Goal: Task Accomplishment & Management: Manage account settings

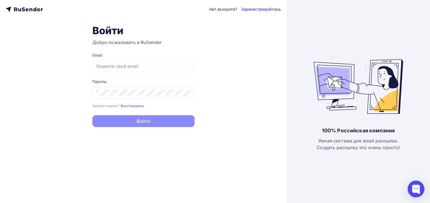
type input "[EMAIL_ADDRESS][DOMAIN_NAME]"
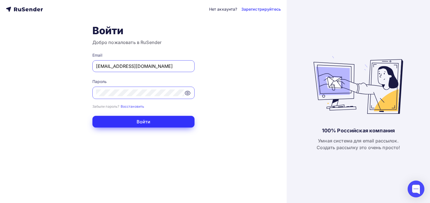
click at [144, 120] on button "Войти" at bounding box center [143, 122] width 102 height 12
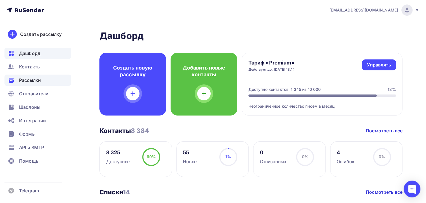
click at [37, 77] on span "Рассылки" at bounding box center [30, 80] width 22 height 7
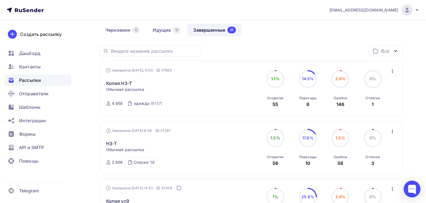
scroll to position [56, 0]
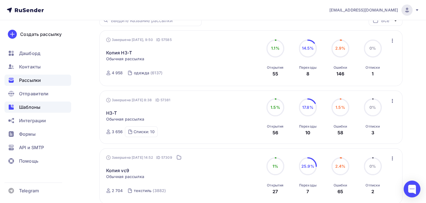
click at [43, 109] on div "Шаблоны" at bounding box center [37, 106] width 67 height 11
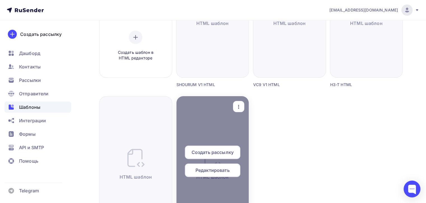
scroll to position [196, 0]
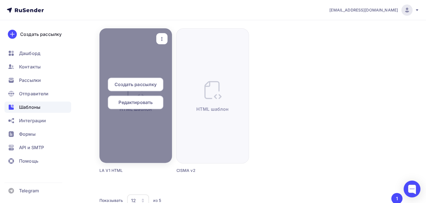
click at [137, 89] on div "Создать рассылку" at bounding box center [135, 84] width 55 height 13
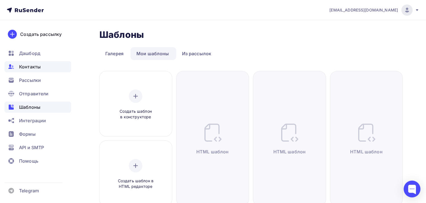
click at [41, 68] on div "Контакты" at bounding box center [37, 66] width 67 height 11
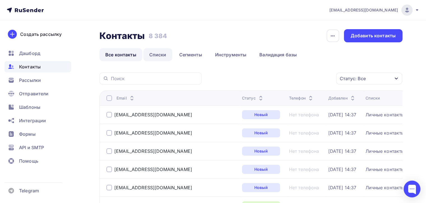
click at [151, 53] on link "Списки" at bounding box center [157, 54] width 29 height 13
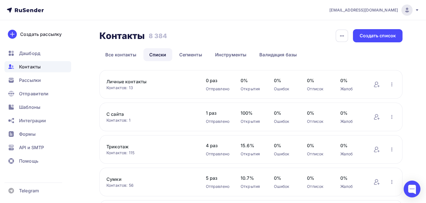
click at [139, 83] on link "Личные контакты" at bounding box center [150, 81] width 88 height 7
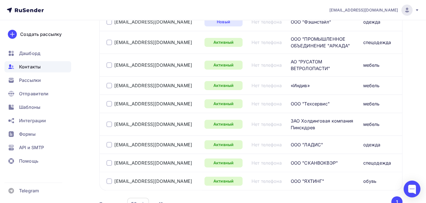
scroll to position [212, 0]
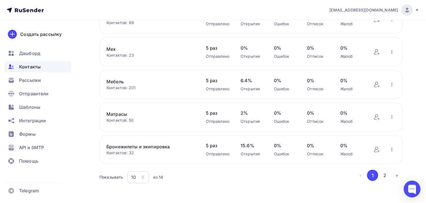
scroll to position [230, 0]
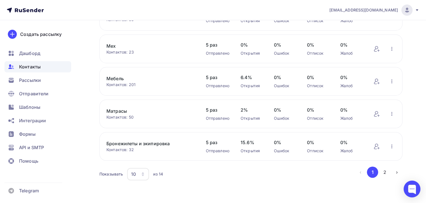
click at [144, 172] on icon "button" at bounding box center [143, 174] width 4 height 4
click at [140, 135] on div "20" at bounding box center [161, 133] width 54 height 7
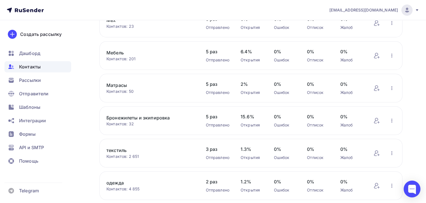
scroll to position [248, 0]
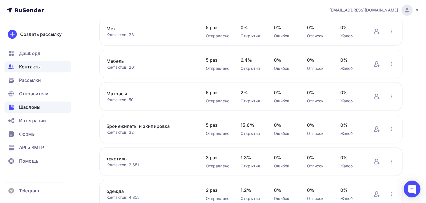
click at [44, 104] on div "Шаблоны" at bounding box center [37, 106] width 67 height 11
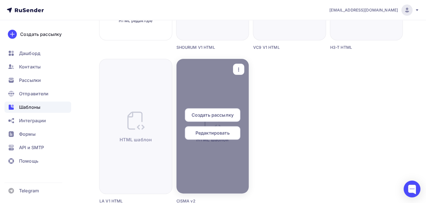
scroll to position [173, 0]
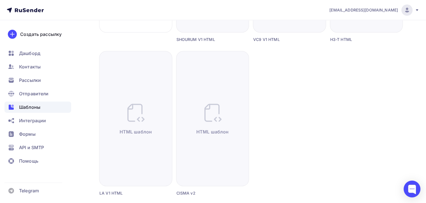
click at [339, 105] on div "Создать шаблон в конструкторе Создать шаблон в HTML редакторе Создать рассылку …" at bounding box center [250, 54] width 303 height 312
click at [39, 63] on div "Контакты" at bounding box center [37, 66] width 67 height 11
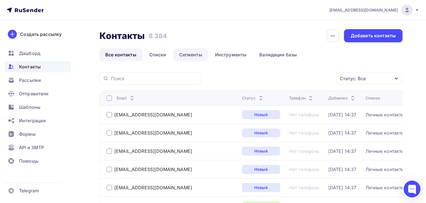
click at [189, 54] on link "Сегменты" at bounding box center [190, 54] width 35 height 13
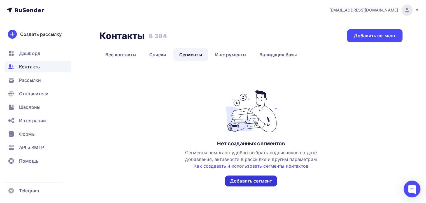
click at [241, 180] on div "Добавить сегмент" at bounding box center [251, 180] width 42 height 6
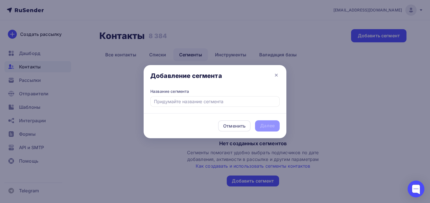
click at [257, 98] on input "text" at bounding box center [214, 101] width 129 height 11
click at [274, 74] on icon at bounding box center [276, 75] width 7 height 7
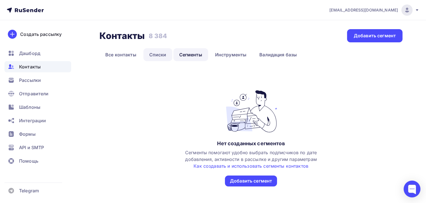
click at [163, 56] on link "Списки" at bounding box center [157, 54] width 29 height 13
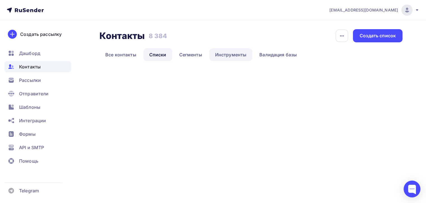
click at [226, 56] on link "Инструменты" at bounding box center [230, 54] width 43 height 13
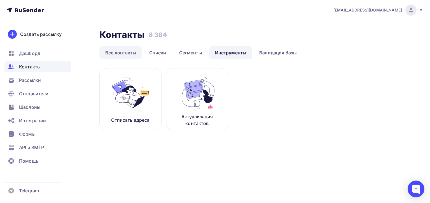
click at [128, 53] on link "Все контакты" at bounding box center [120, 52] width 43 height 13
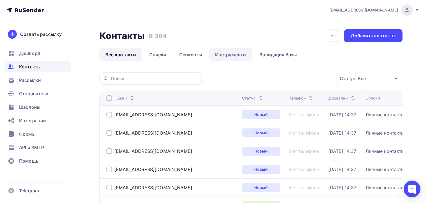
click at [238, 56] on link "Инструменты" at bounding box center [230, 54] width 43 height 13
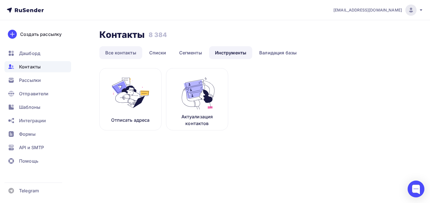
click at [109, 55] on link "Все контакты" at bounding box center [120, 52] width 43 height 13
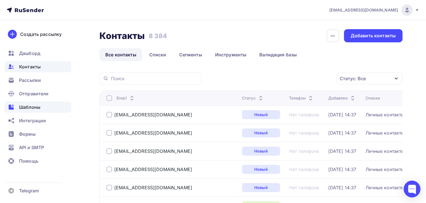
click at [41, 106] on div "Шаблоны" at bounding box center [37, 106] width 67 height 11
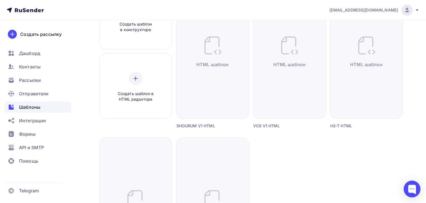
scroll to position [84, 0]
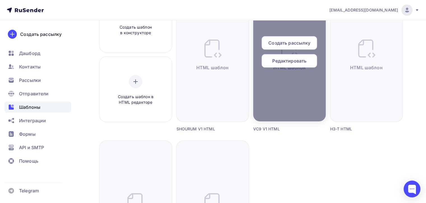
click at [291, 61] on span "Редактировать" at bounding box center [289, 60] width 34 height 7
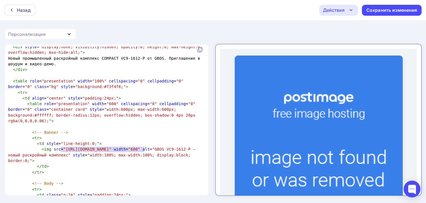
type textarea "[URL][DOMAIN_NAME]"
drag, startPoint x: 60, startPoint y: 149, endPoint x: 146, endPoint y: 149, distance: 86.5
click at [111, 149] on span ""[URL][DOMAIN_NAME]"" at bounding box center [87, 149] width 48 height 4
paste textarea
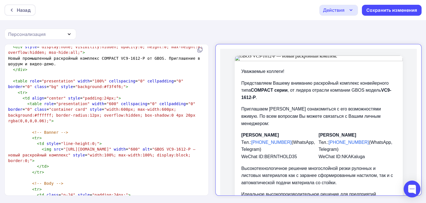
click at [153, 163] on pre "</ td >" at bounding box center [105, 166] width 197 height 6
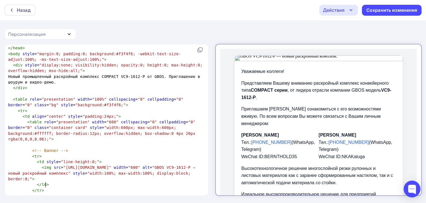
click at [140, 91] on pre "​" at bounding box center [105, 94] width 197 height 6
drag, startPoint x: 275, startPoint y: 73, endPoint x: 272, endPoint y: 68, distance: 5.5
click at [275, 75] on p "Представляем Вашему вниманию раскройный комплекс конвейерного типа COMPACT сери…" at bounding box center [313, 86] width 155 height 22
click at [233, 53] on img at bounding box center [314, 54] width 168 height 6
click at [230, 53] on img at bounding box center [314, 54] width 168 height 6
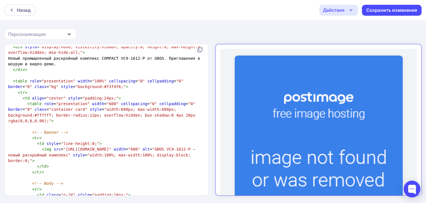
scroll to position [2, 0]
drag, startPoint x: 60, startPoint y: 149, endPoint x: 146, endPoint y: 147, distance: 86.0
click at [111, 147] on span ""[URL][DOMAIN_NAME]"" at bounding box center [87, 149] width 48 height 4
type textarea "[URL][DOMAIN_NAME]"
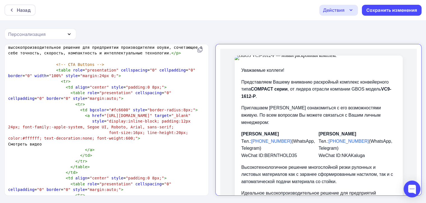
scroll to position [0, 0]
click at [375, 11] on div "Сохранить изменения" at bounding box center [391, 10] width 51 height 6
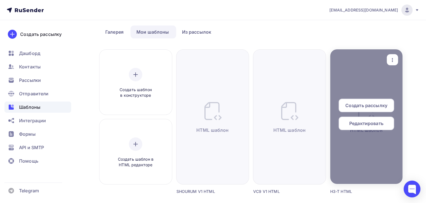
scroll to position [28, 0]
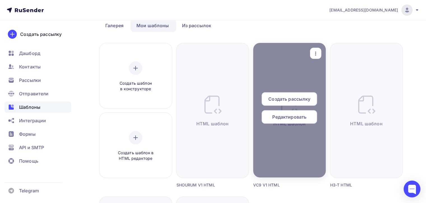
click at [299, 114] on span "Редактировать" at bounding box center [289, 116] width 34 height 7
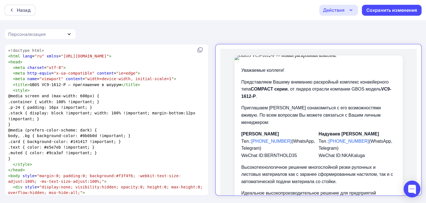
click at [232, 53] on img at bounding box center [314, 53] width 168 height 4
click at [231, 53] on img at bounding box center [314, 53] width 168 height 4
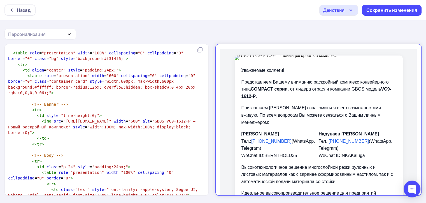
scroll to position [2, 0]
type textarea "https://disk.yandex.ru/i/Nqt1IEQcRAN7iA"
drag, startPoint x: 62, startPoint y: 119, endPoint x: 146, endPoint y: 118, distance: 84.3
click at [146, 118] on pre "< img src = "https://disk.yandex.ru/i/Nqt1IEQcRAN7iA" width = "600" alt = "GBOS…" at bounding box center [105, 126] width 197 height 17
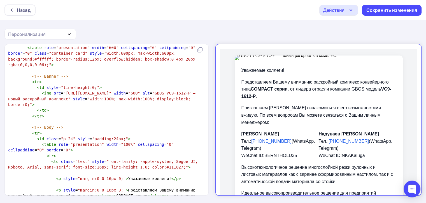
click at [111, 95] on span ""https://s125vla.storage.yandex.net/rdisk/ce73e8de4ce30eeb922cafdb57515e13d9d55…" at bounding box center [87, 93] width 48 height 4
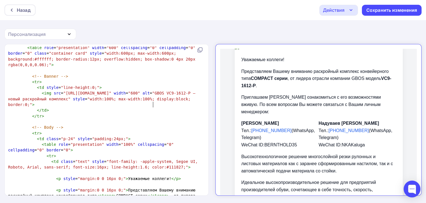
scroll to position [28, 0]
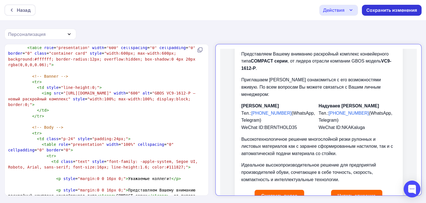
click at [379, 12] on div "Сохранить изменения" at bounding box center [391, 10] width 51 height 6
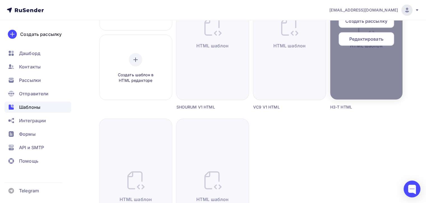
scroll to position [84, 0]
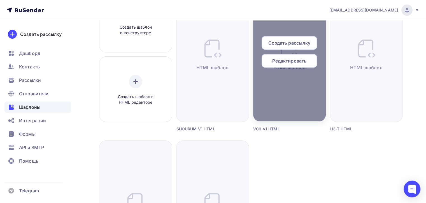
click at [271, 60] on div "Редактировать" at bounding box center [288, 60] width 55 height 13
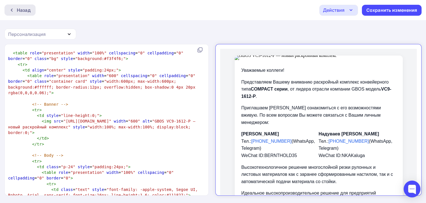
click at [14, 9] on div "Назад" at bounding box center [19, 9] width 31 height 11
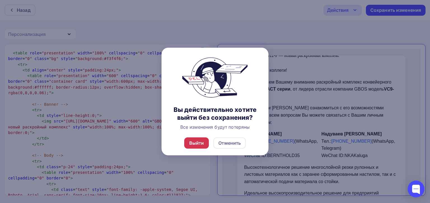
click at [200, 145] on div "Выйти" at bounding box center [196, 142] width 15 height 7
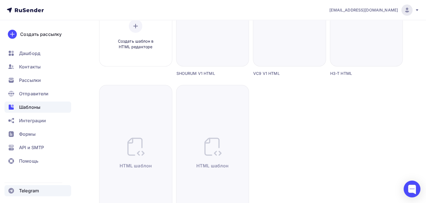
scroll to position [140, 0]
click at [411, 187] on div at bounding box center [411, 188] width 17 height 17
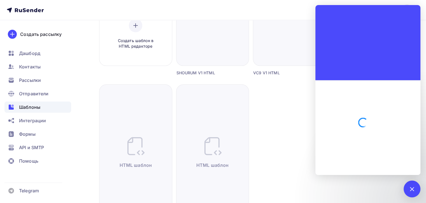
click at [356, 144] on div at bounding box center [367, 127] width 105 height 95
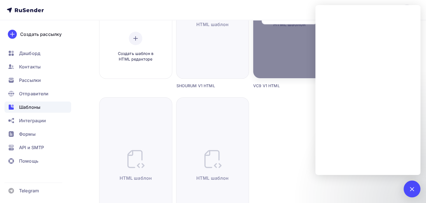
scroll to position [84, 0]
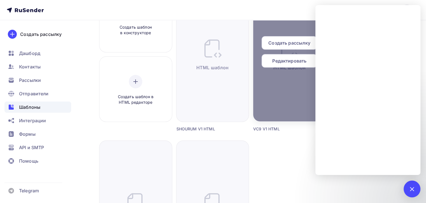
click at [288, 59] on span "Редактировать" at bounding box center [289, 60] width 34 height 7
click at [284, 62] on span "Редактировать" at bounding box center [289, 60] width 34 height 7
click at [279, 63] on span "Редактировать" at bounding box center [289, 60] width 34 height 7
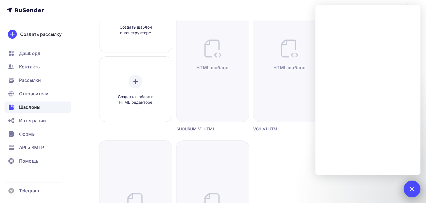
click at [411, 189] on div at bounding box center [412, 189] width 8 height 8
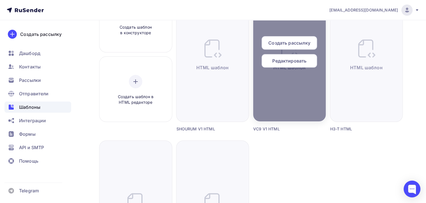
click at [291, 59] on span "Редактировать" at bounding box center [289, 60] width 34 height 7
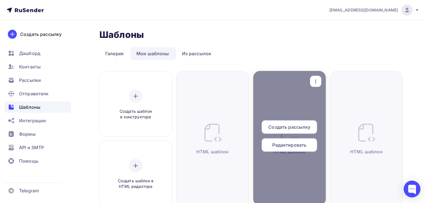
click at [288, 142] on span "Редактировать" at bounding box center [289, 144] width 34 height 7
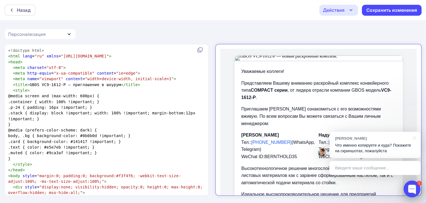
click at [409, 188] on div at bounding box center [411, 188] width 17 height 17
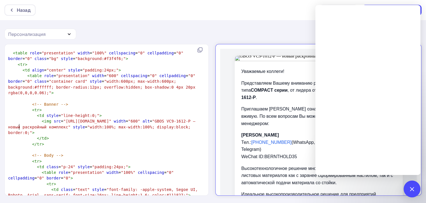
scroll to position [2, 0]
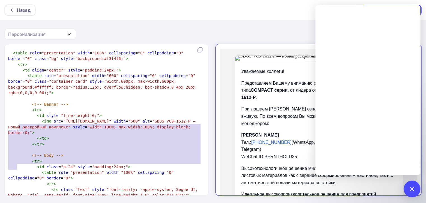
type textarea "https://s125vla.storage.yandex.net/rdisk/ce73e8de4ce30eeb922cafdb57515e13d9d559…"
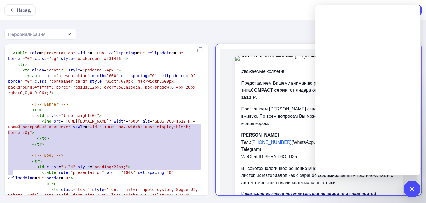
drag, startPoint x: 19, startPoint y: 128, endPoint x: 12, endPoint y: 171, distance: 43.9
click at [63, 123] on span ""https://s125vla.storage.yandex.net/rdisk/ce73e8de4ce30eeb922cafdb57515e13d9d55…" at bounding box center [87, 121] width 48 height 4
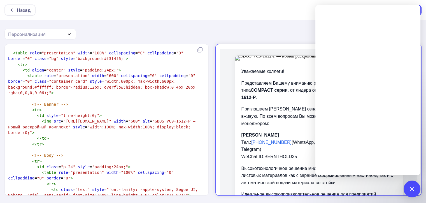
click at [276, 127] on td "Шарыгин Семён Тел.: +7 953 327 37 40 (WhatsApp, Telegram) WeChat ID: BERNTHOLD35" at bounding box center [274, 141] width 77 height 29
click at [284, 29] on div "Назад Действия Отправить тестовое письмо Выйти без сохранения Сохранить изменен…" at bounding box center [213, 101] width 426 height 203
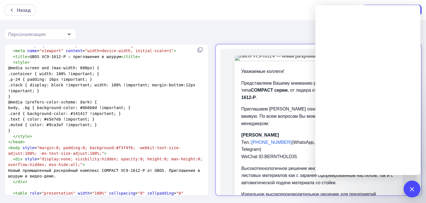
scroll to position [112, 0]
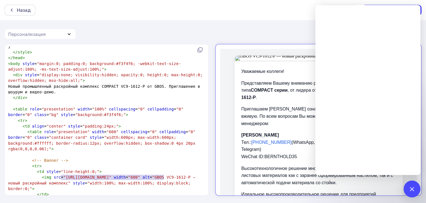
type textarea "https://downloader.disk.yandex.ru/p...=2048x2048"
drag, startPoint x: 61, startPoint y: 175, endPoint x: 166, endPoint y: 176, distance: 105.0
click at [111, 176] on span ""https://downloader.disk.yandex.ru/p...=2048x2048"" at bounding box center [87, 177] width 48 height 4
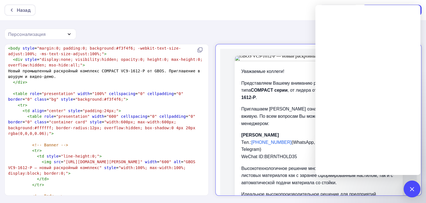
scroll to position [159, 0]
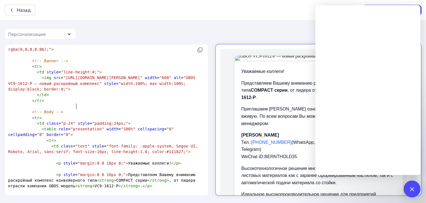
click at [237, 93] on strong "VC9-1612-P" at bounding box center [311, 89] width 150 height 12
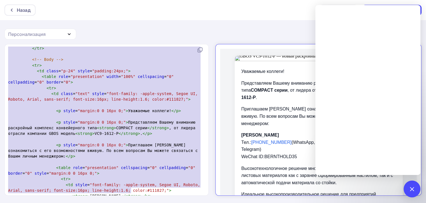
scroll to position [287, 0]
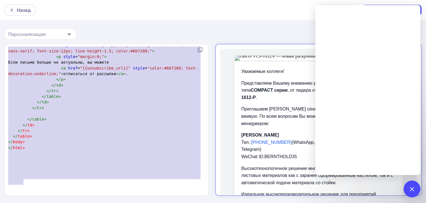
type textarea "<!doctype html> <html lang="ru" xmlns="http://www.w3.org/1999/xhtml"> <head> <m…"
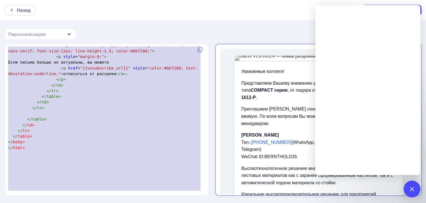
drag, startPoint x: 7, startPoint y: 49, endPoint x: 144, endPoint y: 212, distance: 213.2
click at [144, 202] on html "Назад Действия Отправить тестовое письмо Выйти без сохранения Сохранить изменен…" at bounding box center [213, 101] width 426 height 203
click at [300, 91] on p "Представляем Вашему вниманию раскройный комплекс конвейерного типа COMPACT сери…" at bounding box center [313, 86] width 155 height 22
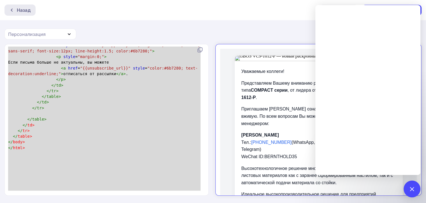
click at [28, 5] on div "Назад" at bounding box center [19, 9] width 31 height 11
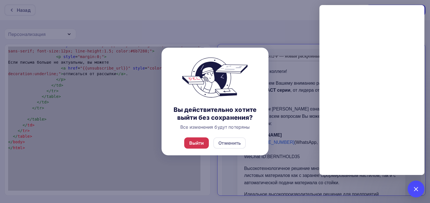
click at [196, 142] on div "Выйти" at bounding box center [196, 142] width 15 height 7
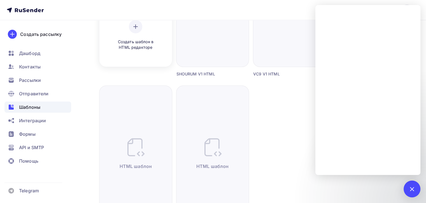
scroll to position [140, 0]
click at [141, 39] on span "Создать шаблон в HTML редакторе" at bounding box center [135, 43] width 53 height 11
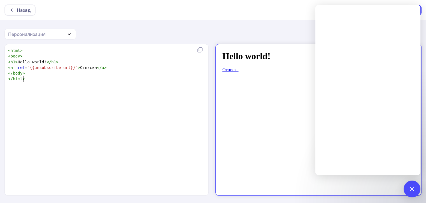
scroll to position [2, 0]
type textarea "<html> <body> <h1>Hello world!</h1> <a href="{{unsubscribe_url}}">Отписка</a> <…"
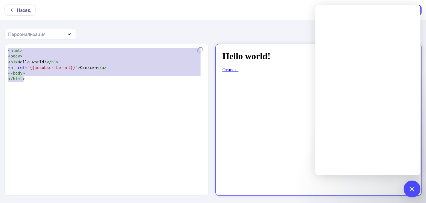
drag, startPoint x: 27, startPoint y: 90, endPoint x: 0, endPoint y: 31, distance: 65.1
click at [0, 31] on div "Назад Действия Отправить тестовое письмо Сохранить в Мои шаблоны Выйти без сохр…" at bounding box center [213, 101] width 426 height 203
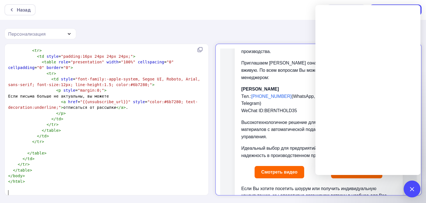
scroll to position [0, 0]
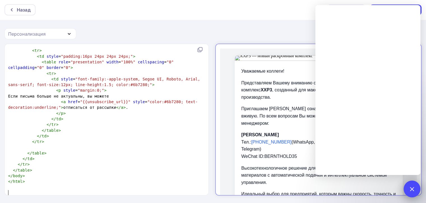
click at [412, 191] on div at bounding box center [412, 189] width 8 height 8
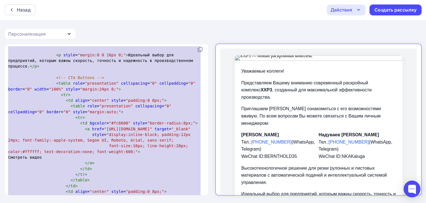
scroll to position [478, 0]
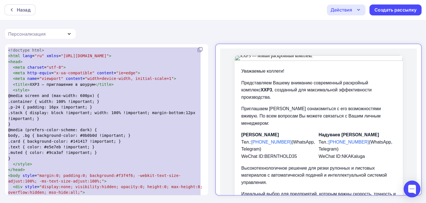
drag, startPoint x: 33, startPoint y: 185, endPoint x: 26, endPoint y: 3, distance: 181.8
click at [26, 3] on div "Назад Действия Отправить тестовое письмо Сохранить в Мои шаблоны Выйти без сохр…" at bounding box center [213, 101] width 426 height 203
type textarea "+"
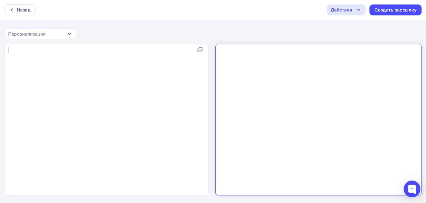
paste textarea
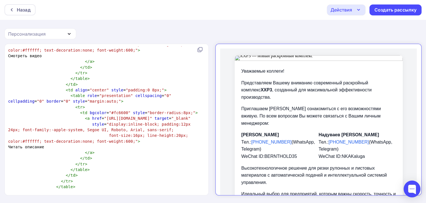
scroll to position [496, 0]
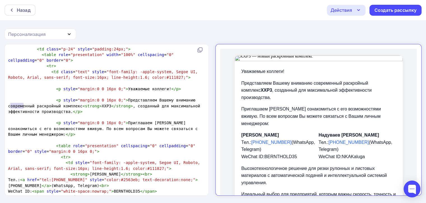
type textarea "овремен"
drag, startPoint x: 9, startPoint y: 105, endPoint x: 27, endPoint y: 103, distance: 17.5
click at [27, 103] on span "< p style = "margin:0 0 16px 0;" > Представляем Вашему вниманию современный рас…" at bounding box center [105, 106] width 194 height 16
click at [10, 104] on span "< p style = "margin:0 0 16px 0;" > Представляем Вашему вниманию современный рас…" at bounding box center [105, 106] width 194 height 16
drag, startPoint x: 7, startPoint y: 105, endPoint x: 32, endPoint y: 105, distance: 25.5
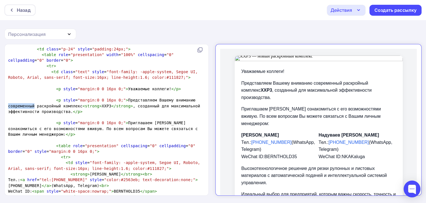
click at [32, 105] on div "x <!doctype html> < html lang = "ru" xmlns = "http://www.w3.org/1999/xhtml" > <…" at bounding box center [107, 119] width 204 height 151
click at [39, 105] on span "< p style = "margin:0 0 16px 0;" > Представляем Вашему вниманию современный рас…" at bounding box center [105, 106] width 194 height 16
click at [31, 105] on span "< p style = "margin:0 0 16px 0;" > Представляем Вашему вниманию современный рас…" at bounding box center [105, 106] width 194 height 16
drag, startPoint x: 34, startPoint y: 104, endPoint x: 9, endPoint y: 105, distance: 24.9
click at [9, 105] on span "< p style = "margin:0 0 16px 0;" > Представляем Вашему вниманию современный рас…" at bounding box center [105, 106] width 194 height 16
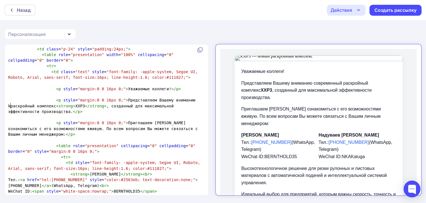
type textarea "kf"
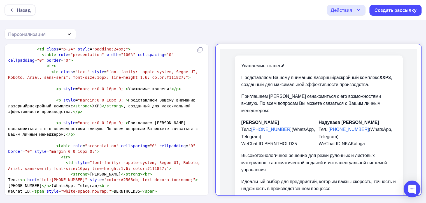
type textarea "лазерный"
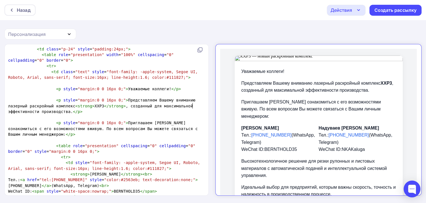
click at [192, 106] on span "< p style = "margin:0 0 16px 0;" > Представляем Вашему вниманию лазерный раскро…" at bounding box center [103, 106] width 190 height 16
drag, startPoint x: 34, startPoint y: 111, endPoint x: 163, endPoint y: 105, distance: 129.2
click at [163, 105] on span "< p style = "margin:0 0 16px 0;" > Представляем Вашему вниманию лазерный раскро…" at bounding box center [103, 106] width 190 height 16
type textarea "эффективности производства"
click at [179, 105] on span "< p style = "margin:0 0 16px 0;" > Представляем Вашему вниманию лазерный раскро…" at bounding box center [103, 106] width 190 height 16
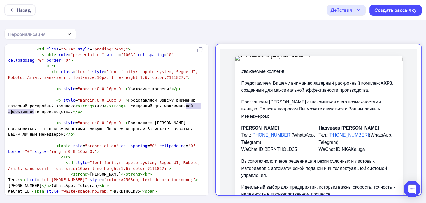
type textarea "сти производства"
drag, startPoint x: 34, startPoint y: 112, endPoint x: 184, endPoint y: 106, distance: 150.4
click at [184, 106] on span "< p style = "margin:0 0 16px 0;" > Представляем Вашему вниманию лазерный раскро…" at bounding box center [103, 106] width 190 height 16
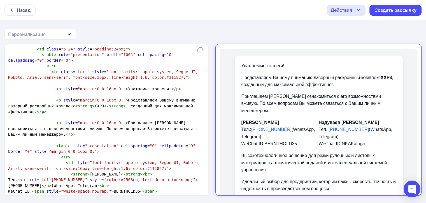
type textarea "го"
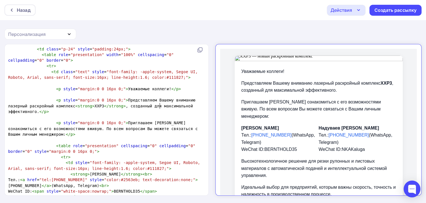
click at [160, 106] on span "< p style = "margin:0 0 16px 0;" > Представляем Вашему вниманию лазерный раскро…" at bounding box center [103, 106] width 190 height 16
type textarea "="
click at [184, 107] on span "< p style = "margin:0 0 16px 0;" > Представляем Вашему вниманию лазерный раскро…" at bounding box center [103, 106] width 190 height 16
click at [186, 105] on span "< p style = "margin:0 0 16px 0;" > Представляем Вашему вниманию лазерный раскро…" at bounding box center [103, 106] width 190 height 16
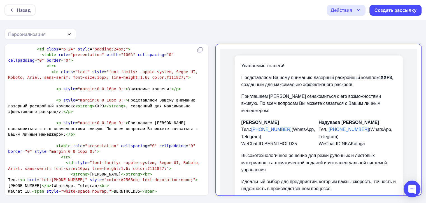
scroll to position [2, 23]
type textarea "раскроя/vf"
type textarea "мариъ"
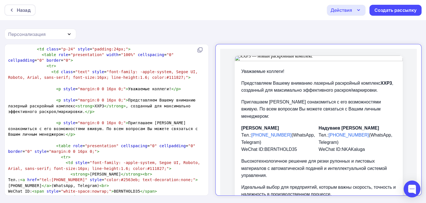
type textarea "кировки."
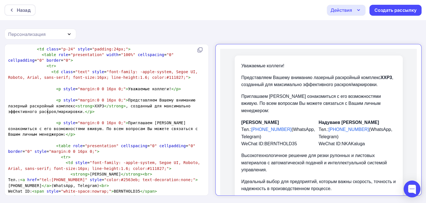
type textarea "?"
type textarea "/перв"
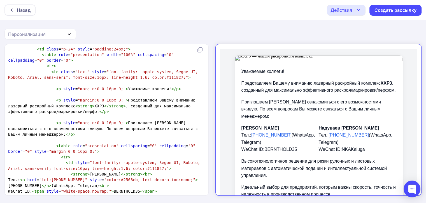
type textarea "фома"
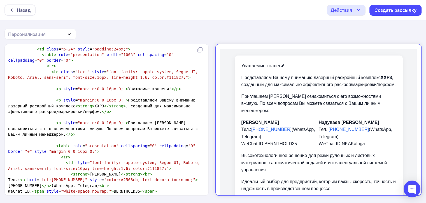
type textarea "р"
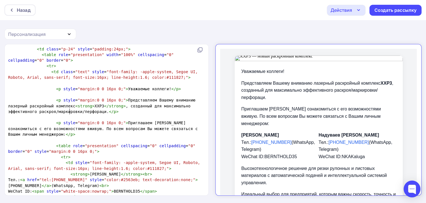
type textarea "рации"
click at [93, 112] on pre "< p style = "margin:0 0 16px 0;" > Представляем Вашему вниманию лазерный раскро…" at bounding box center [105, 105] width 197 height 17
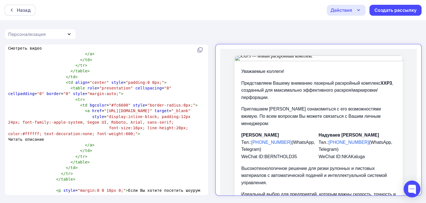
scroll to position [700, 0]
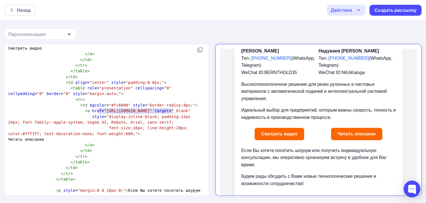
type textarea "https://zipkit-technology.ru/xxp3"
drag, startPoint x: 98, startPoint y: 110, endPoint x: 170, endPoint y: 112, distance: 72.0
click at [152, 112] on span ""https://zipkit-technology.ru/xxp3"" at bounding box center [128, 110] width 48 height 4
paste textarea
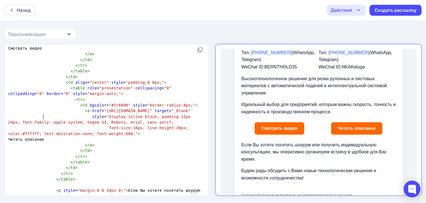
click at [196, 113] on pre "< a href = "https://zipkit-technology.ru/xxp3-180_shoes" target = "_blank"" at bounding box center [105, 111] width 197 height 6
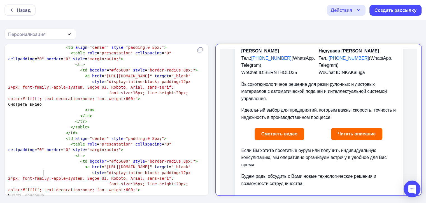
click at [140, 115] on pre "</ td >" at bounding box center [105, 116] width 197 height 6
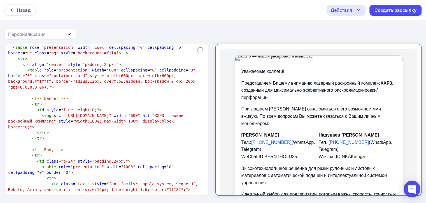
click at [355, 11] on div "Действия" at bounding box center [346, 10] width 39 height 11
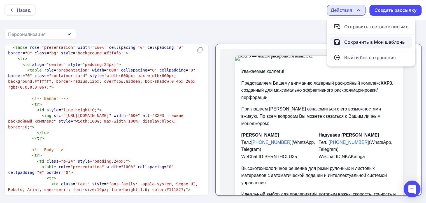
click at [357, 43] on div "Сохранить в Мои шаблоны" at bounding box center [374, 42] width 61 height 7
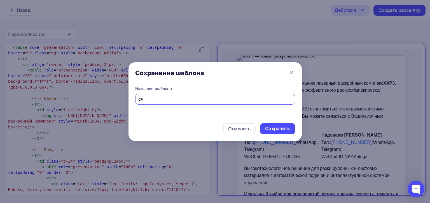
type input "с"
type input "XXP3"
click at [276, 122] on div "Отменить Сохранить" at bounding box center [214, 129] width 173 height 22
click at [276, 131] on div "Сохранить" at bounding box center [277, 128] width 25 height 6
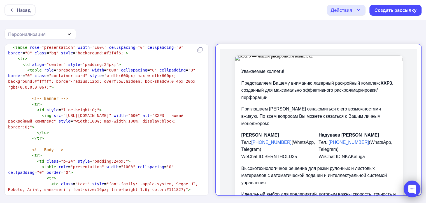
click at [416, 186] on div at bounding box center [411, 188] width 17 height 17
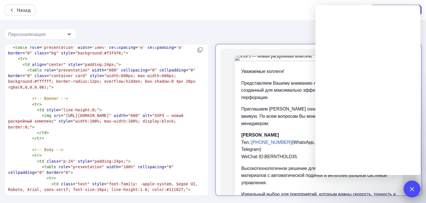
click at [413, 186] on div "1" at bounding box center [411, 188] width 17 height 17
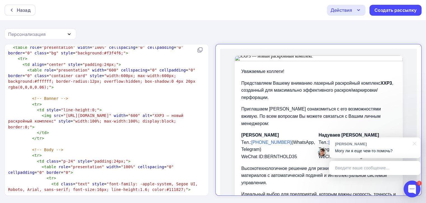
click at [402, 173] on td "Уважаемые коллеги! Представляем Вашему вниманию лазерный раскройный комплекс XX…" at bounding box center [313, 170] width 197 height 252
click at [413, 190] on div at bounding box center [411, 188] width 17 height 17
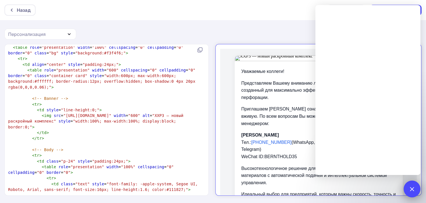
click at [413, 190] on div at bounding box center [412, 189] width 8 height 8
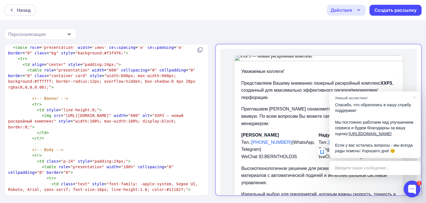
scroll to position [0, 0]
click at [412, 191] on div at bounding box center [411, 188] width 17 height 17
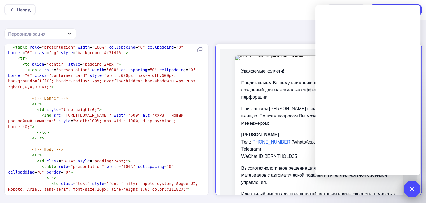
click at [412, 190] on div at bounding box center [412, 189] width 8 height 8
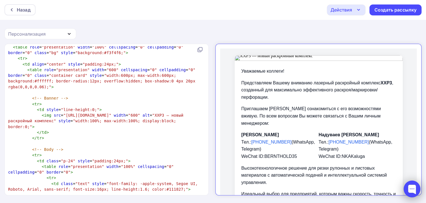
click at [412, 193] on div at bounding box center [411, 188] width 17 height 17
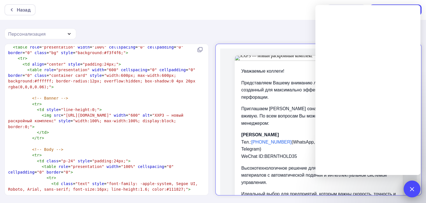
click at [412, 192] on div "2" at bounding box center [411, 188] width 17 height 17
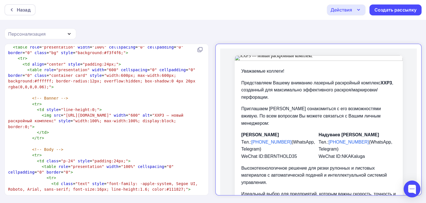
scroll to position [0, 0]
click at [25, 4] on div "Назад Действия Отправить тестовое письмо Сохранить в Мои шаблоны Выйти без сохр…" at bounding box center [213, 10] width 426 height 20
click at [33, 12] on div "Назад" at bounding box center [19, 9] width 31 height 11
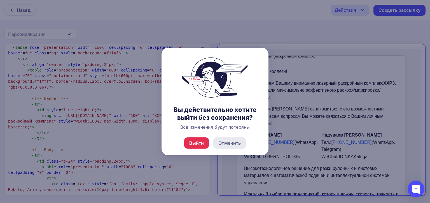
click at [225, 147] on div "Отменить" at bounding box center [229, 142] width 32 height 11
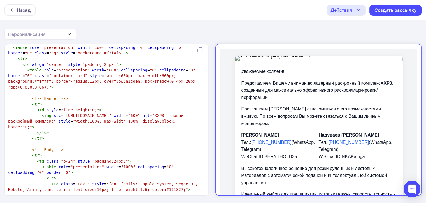
click at [348, 6] on div "Действия" at bounding box center [346, 10] width 39 height 11
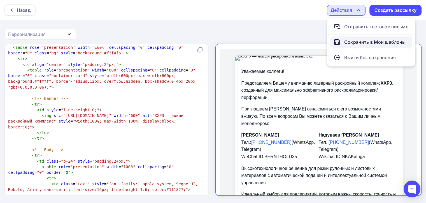
click at [347, 44] on div "Сохранить в Мои шаблоны" at bounding box center [374, 42] width 61 height 7
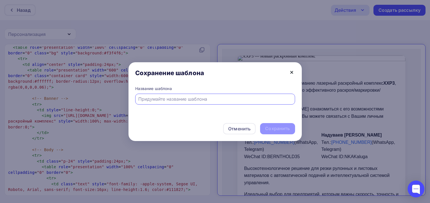
click at [292, 72] on icon at bounding box center [292, 72] width 2 height 2
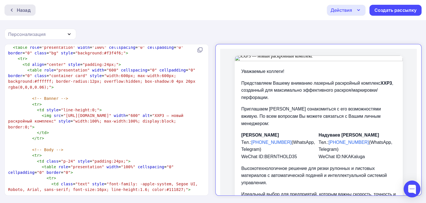
click at [18, 11] on div "Назад" at bounding box center [24, 10] width 14 height 7
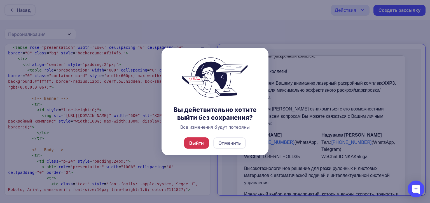
click at [205, 146] on div "Выйти" at bounding box center [196, 142] width 25 height 11
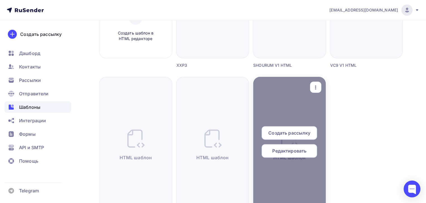
scroll to position [196, 0]
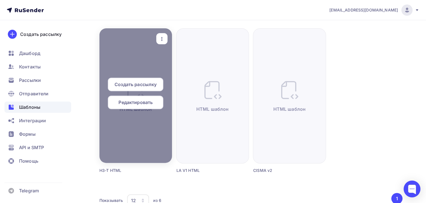
click at [125, 102] on span "Редактировать" at bounding box center [135, 102] width 34 height 7
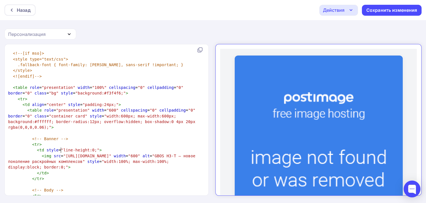
scroll to position [2, 0]
type textarea "https://i.postimg.cc/Cx76564N/cr-2.jpg"
drag, startPoint x: 61, startPoint y: 149, endPoint x: 144, endPoint y: 150, distance: 82.6
click at [111, 153] on span ""https://i.postimg.cc/Cx76564N/cr-2.jpg"" at bounding box center [87, 155] width 48 height 4
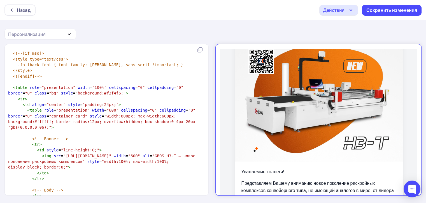
scroll to position [0, 0]
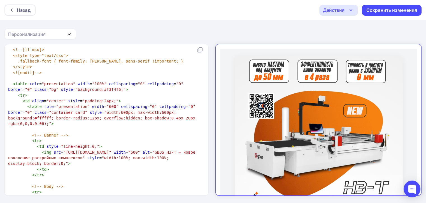
scroll to position [224, 0]
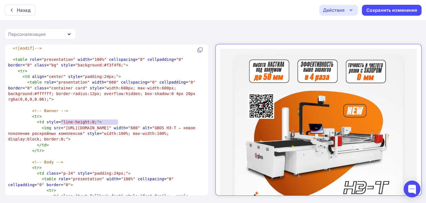
type textarea "https://drive.google.com/uc"
drag, startPoint x: 62, startPoint y: 122, endPoint x: 119, endPoint y: 122, distance: 57.7
click at [111, 125] on span ""https://drive.google.com/uc?export=view&id=1QigbECao1NBFJNf6rHBI2eF7J_Si2JAB"" at bounding box center [87, 127] width 48 height 4
click at [127, 125] on pre "< img src = "https://drive.google.com/uc?export=view&id=1QigbECao1NBFJNf6rHBI2e…" at bounding box center [105, 133] width 197 height 17
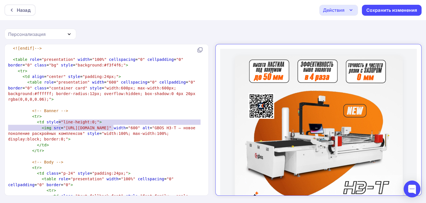
type textarea "https://drive.google.com/uc?export=view&id=1QigbECao1NBFJNf6rHBI2eF7J_Si2JAB"
drag, startPoint x: 113, startPoint y: 128, endPoint x: 60, endPoint y: 123, distance: 52.4
click at [63, 125] on span ""https://drive.google.com/uc?export=view&id=1QigbECao1NBFJNf6rHBI2eF7J_Si2JAB"" at bounding box center [87, 127] width 48 height 4
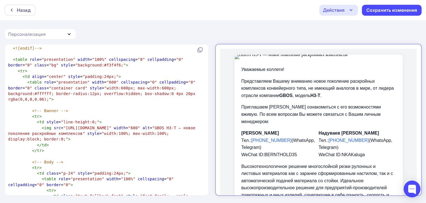
scroll to position [0, 0]
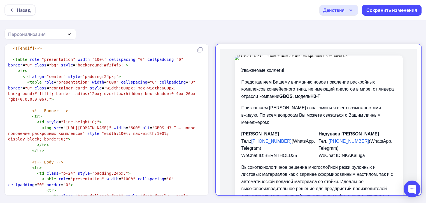
click at [263, 112] on p "Приглашаем [PERSON_NAME] ознакомиться с его возможностями вживую. По всем вопро…" at bounding box center [313, 110] width 155 height 22
